Goal: Use online tool/utility: Utilize a website feature to perform a specific function

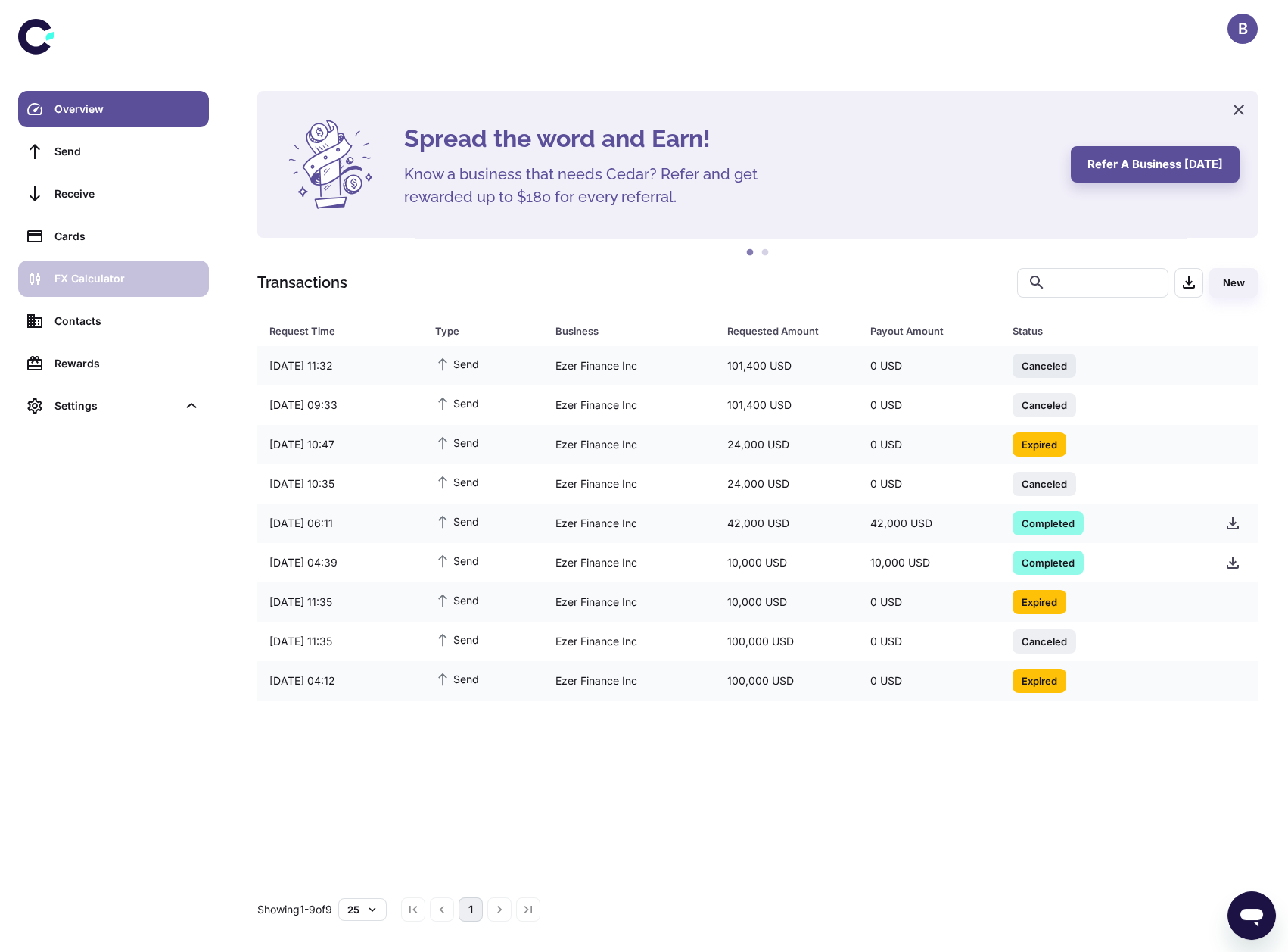
click at [120, 279] on div "FX Calculator" at bounding box center [127, 278] width 145 height 17
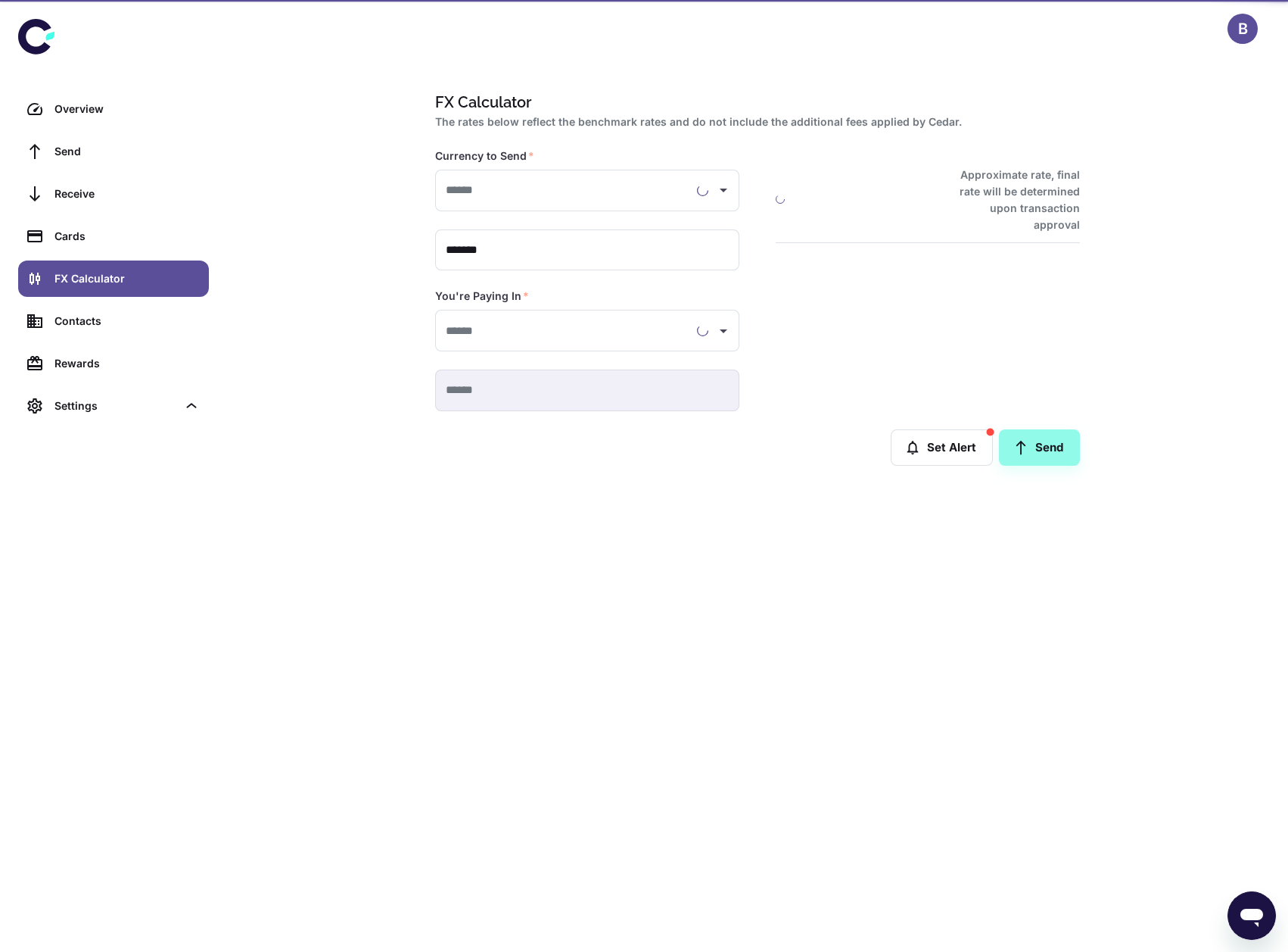
type input "**********"
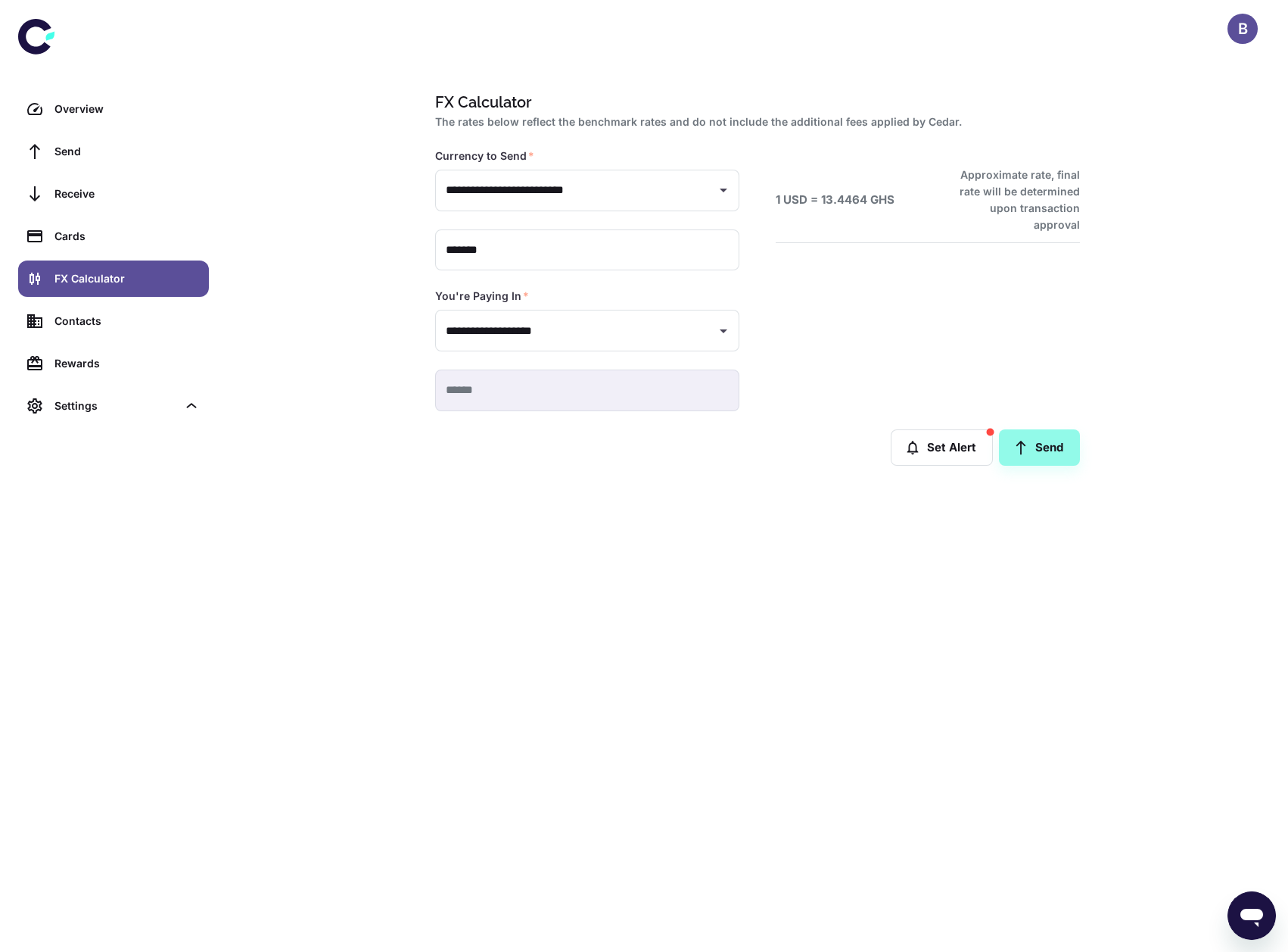
type input "**********"
